Goal: Find specific page/section: Find specific page/section

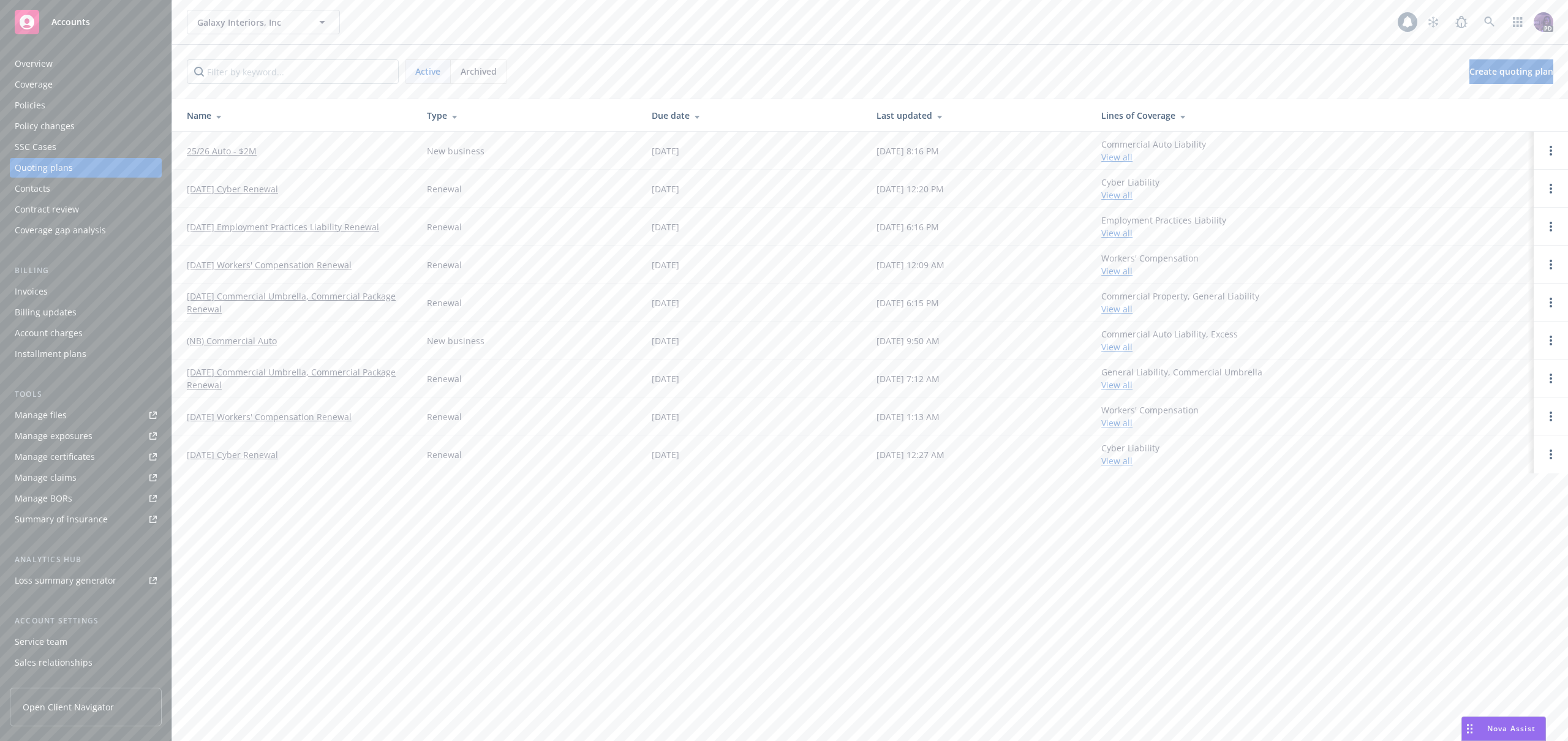
click at [83, 104] on div "Policies" at bounding box center [86, 105] width 142 height 20
